Goal: Information Seeking & Learning: Learn about a topic

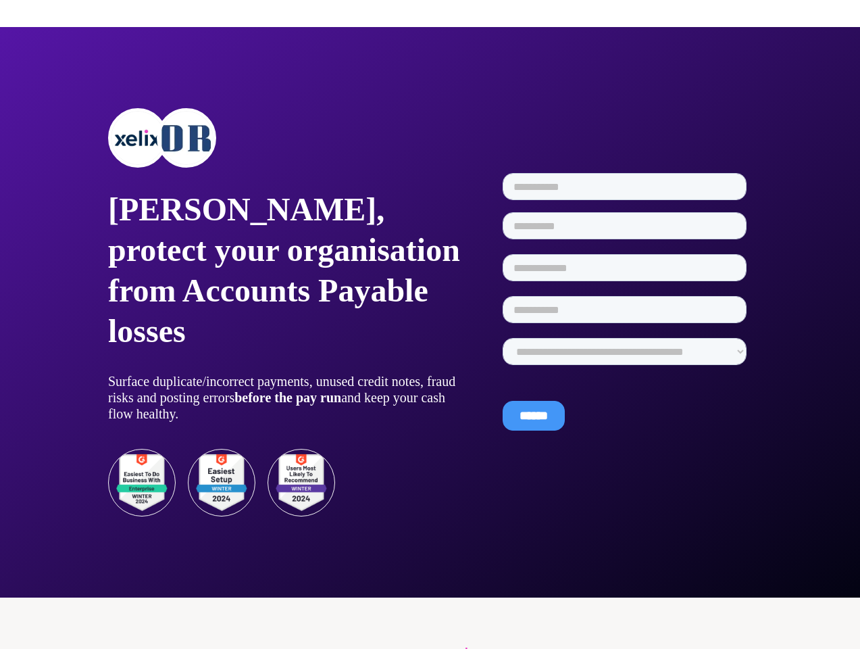
click at [430, 16] on div at bounding box center [430, 16] width 860 height 22
click at [286, 312] on p "[PERSON_NAME], protect your organisation from Accounts Payable losses" at bounding box center [286, 270] width 357 height 162
click at [286, 138] on div at bounding box center [286, 137] width 357 height 59
click at [138, 138] on img at bounding box center [138, 138] width 54 height 54
click at [186, 138] on img at bounding box center [186, 138] width 54 height 54
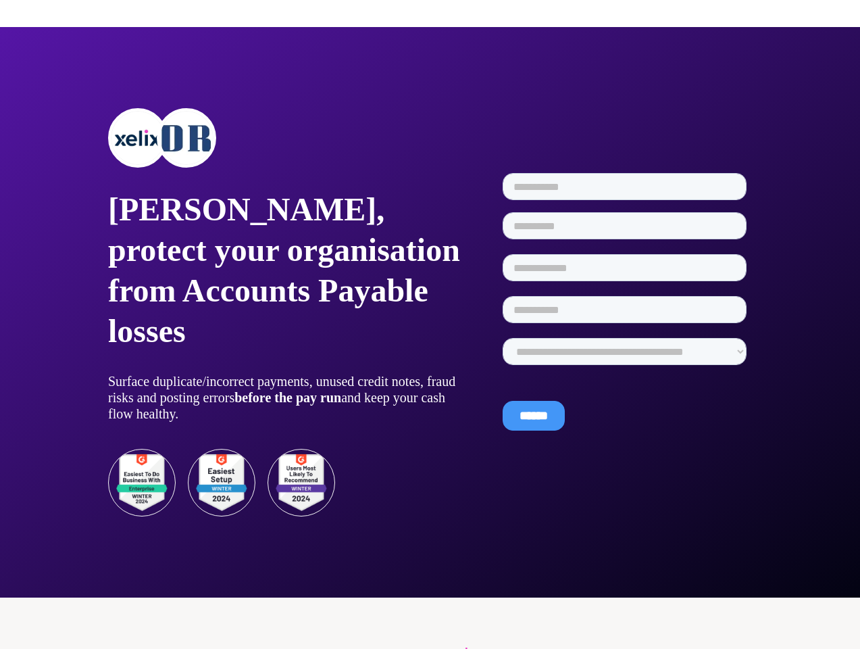
click at [286, 397] on strong "before the pay run" at bounding box center [287, 397] width 107 height 15
click at [222, 482] on img at bounding box center [222, 483] width 68 height 68
